Goal: Task Accomplishment & Management: Use online tool/utility

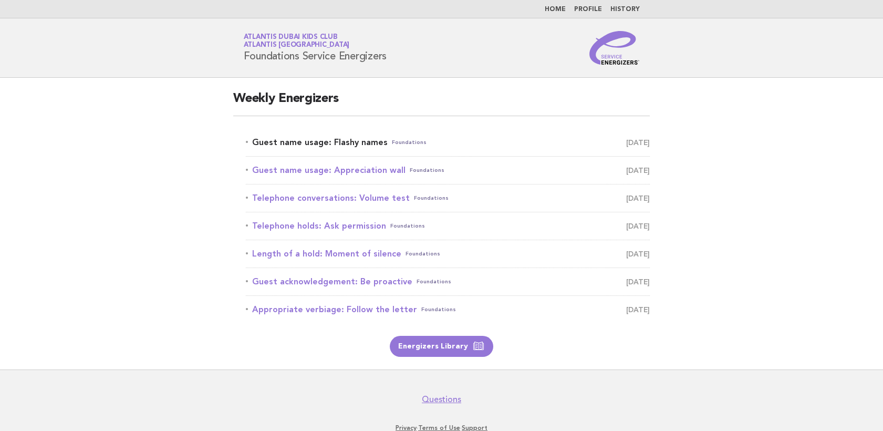
click at [295, 146] on link "Guest name usage: Flashy names Foundations August 17" at bounding box center [448, 142] width 404 height 15
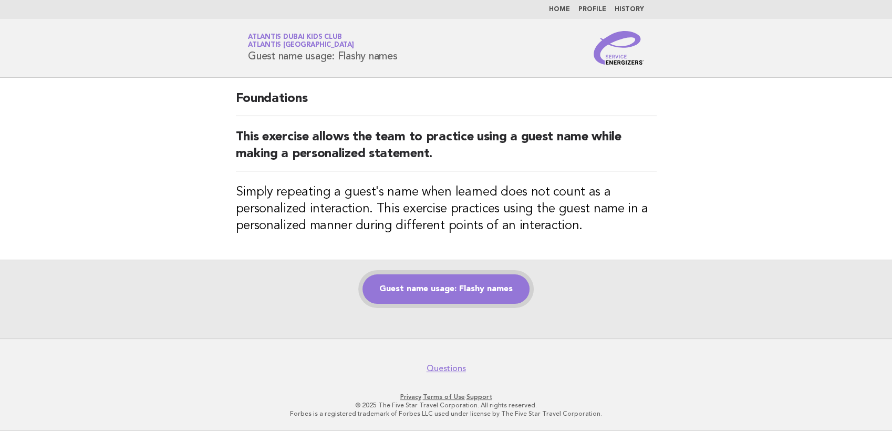
click at [497, 298] on link "Guest name usage: Flashy names" at bounding box center [445, 288] width 167 height 29
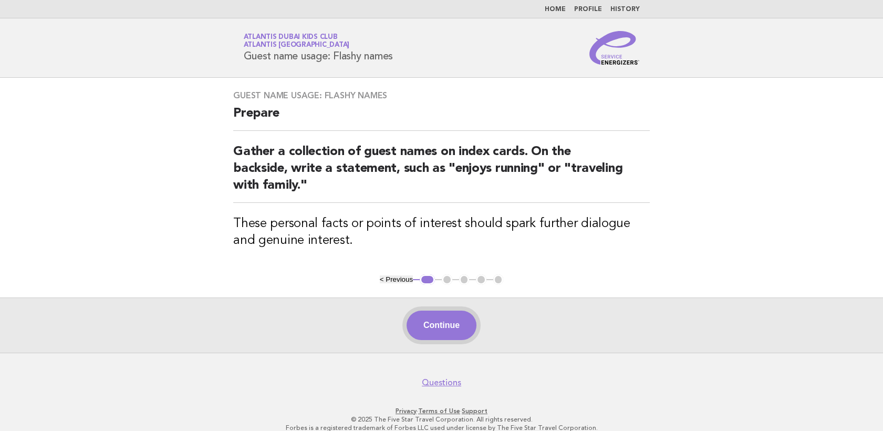
click at [475, 325] on button "Continue" at bounding box center [442, 324] width 70 height 29
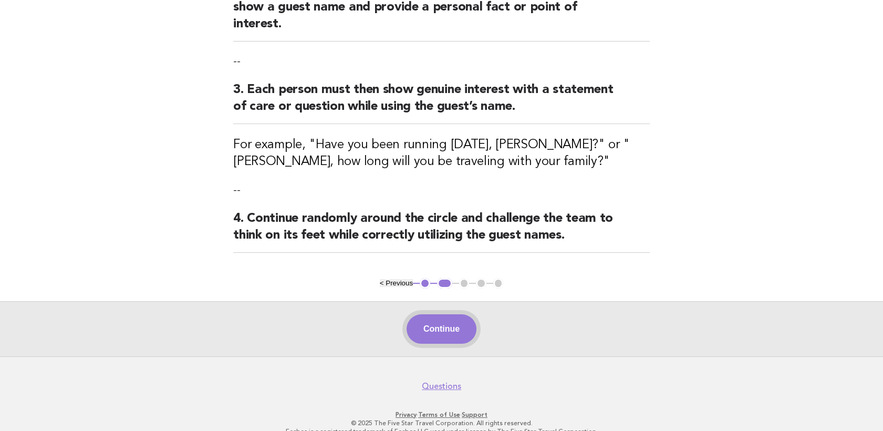
click at [448, 315] on button "Continue" at bounding box center [442, 328] width 70 height 29
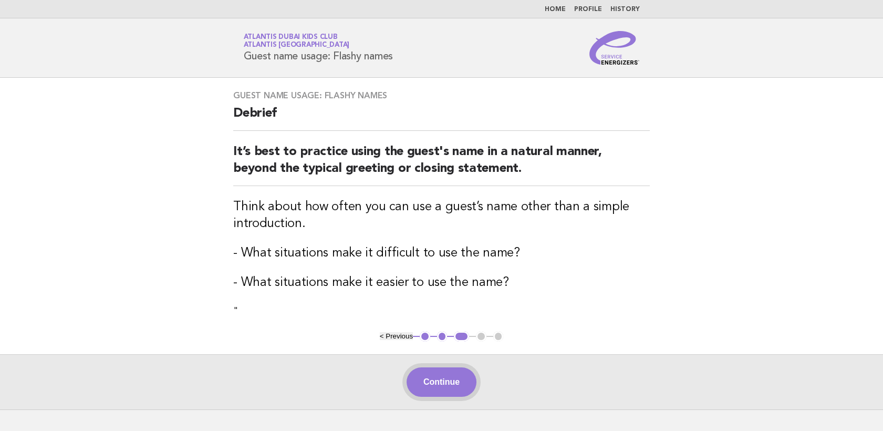
click at [446, 374] on button "Continue" at bounding box center [442, 381] width 70 height 29
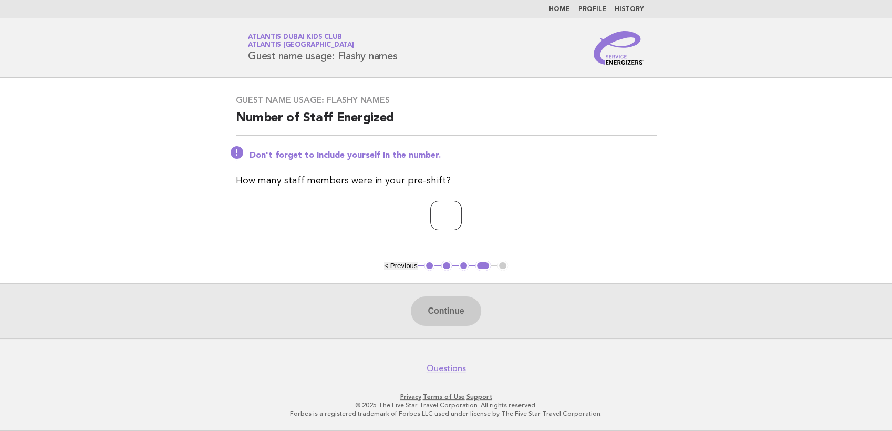
click at [430, 210] on input "number" at bounding box center [446, 215] width 32 height 29
type input "**"
click at [451, 316] on button "Continue" at bounding box center [446, 310] width 70 height 29
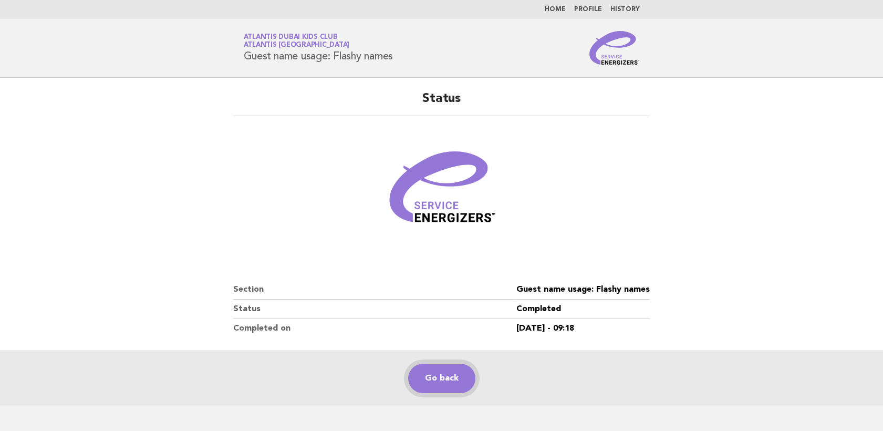
click at [431, 370] on link "Go back" at bounding box center [441, 378] width 67 height 29
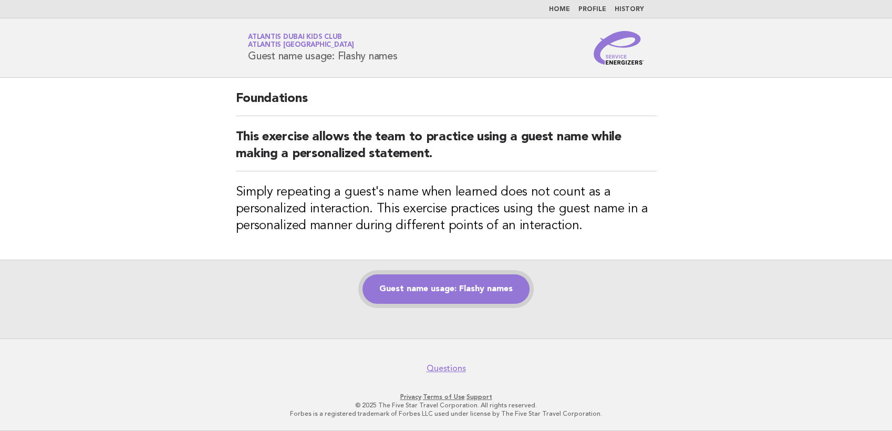
click at [427, 293] on link "Guest name usage: Flashy names" at bounding box center [445, 288] width 167 height 29
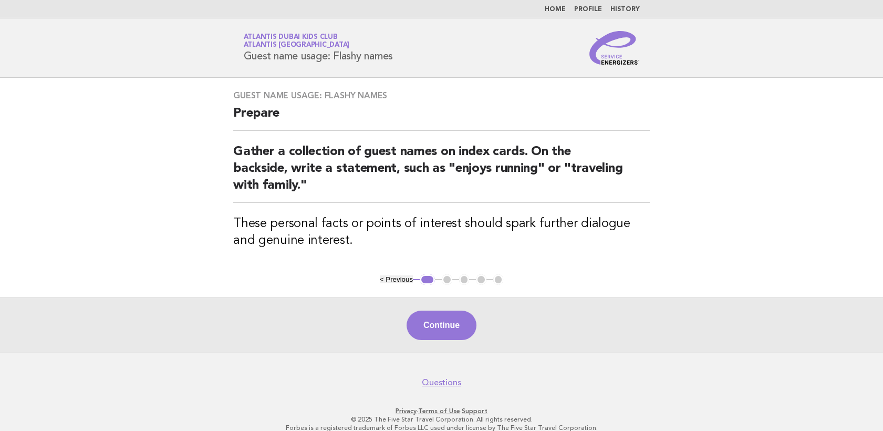
click at [635, 5] on li "History" at bounding box center [624, 9] width 29 height 8
click at [629, 9] on link "History" at bounding box center [624, 9] width 29 height 6
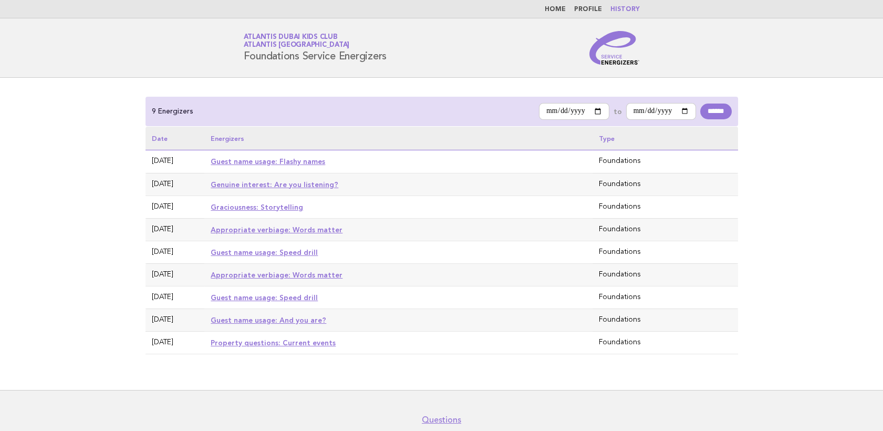
click at [252, 160] on link "Guest name usage: Flashy names" at bounding box center [268, 161] width 115 height 8
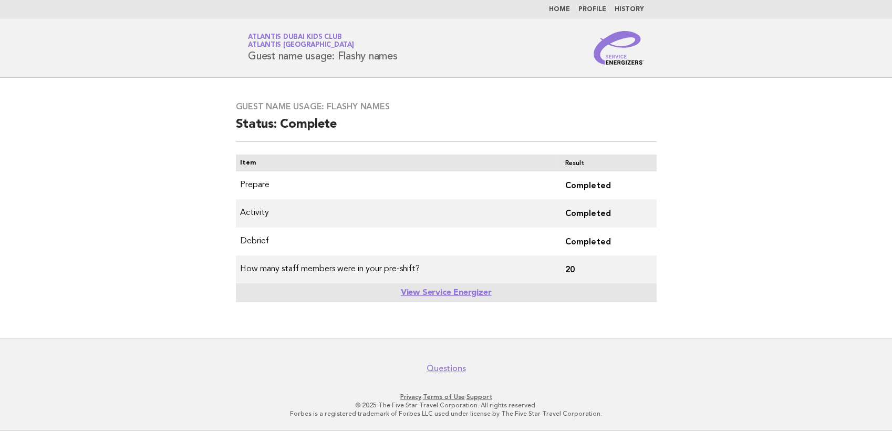
click at [476, 294] on link "View Service Energizer" at bounding box center [446, 292] width 91 height 8
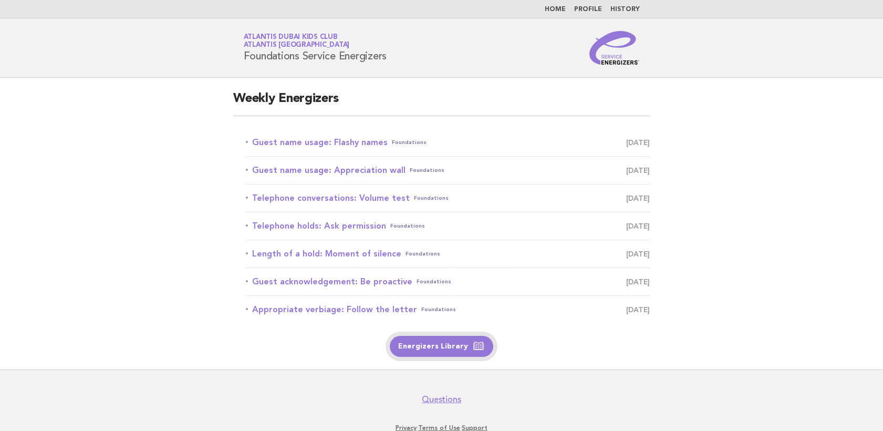
click at [449, 351] on link "Energizers Library" at bounding box center [441, 346] width 103 height 21
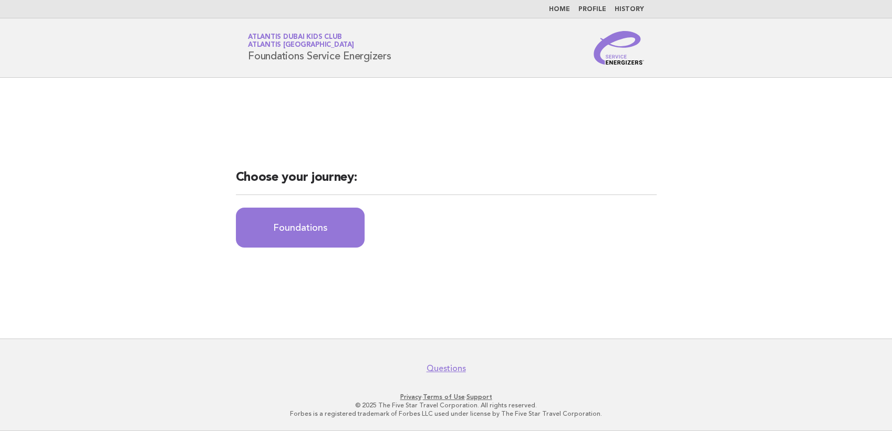
click at [562, 6] on link "Home" at bounding box center [559, 9] width 21 height 6
